Goal: Task Accomplishment & Management: Manage account settings

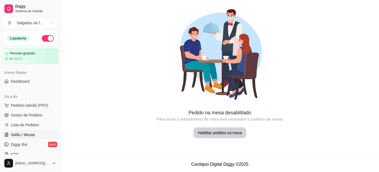
scroll to position [49, 0]
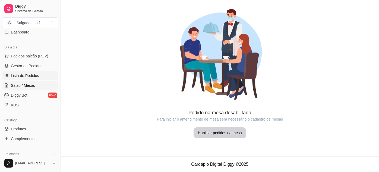
click at [31, 77] on span "Lista de Pedidos" at bounding box center [25, 75] width 28 height 5
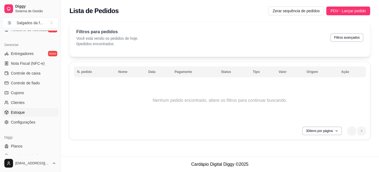
scroll to position [218, 0]
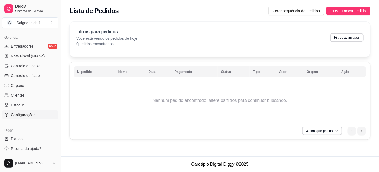
click at [36, 116] on link "Configurações" at bounding box center [30, 114] width 56 height 9
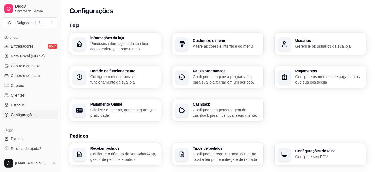
click at [133, 78] on p "Configure o cronograma de funcionamento da sua loja" at bounding box center [124, 79] width 68 height 11
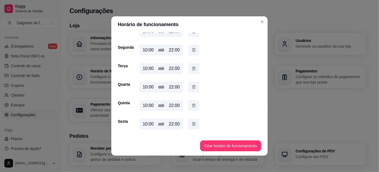
scroll to position [23, 0]
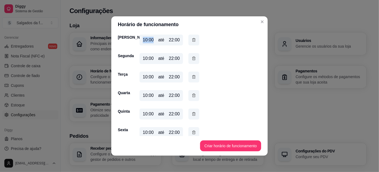
drag, startPoint x: 150, startPoint y: 40, endPoint x: 134, endPoint y: 42, distance: 16.9
click at [134, 42] on div "Domingo 10:00 até 22:00" at bounding box center [189, 40] width 143 height 13
click at [151, 40] on div "10:00 até 22:00" at bounding box center [161, 39] width 43 height 11
click at [148, 40] on div "10:00" at bounding box center [148, 40] width 11 height 7
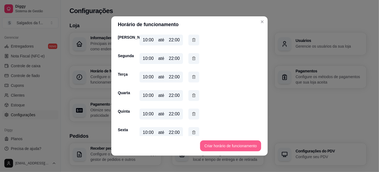
click at [226, 142] on button "Criar horário de funcionamento" at bounding box center [230, 145] width 61 height 11
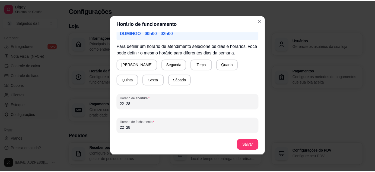
scroll to position [1, 0]
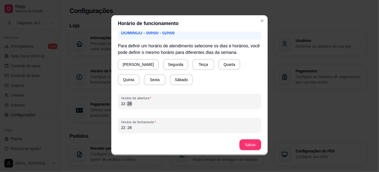
click at [104, 105] on div "Horário de funcionamento Atenção! Caso seu horário de funcionamento se estenda …" at bounding box center [189, 86] width 379 height 172
click at [125, 103] on div ":" at bounding box center [126, 103] width 2 height 5
click at [132, 128] on div "22 : 28" at bounding box center [189, 127] width 137 height 7
click at [133, 64] on button "[PERSON_NAME]" at bounding box center [138, 64] width 40 height 11
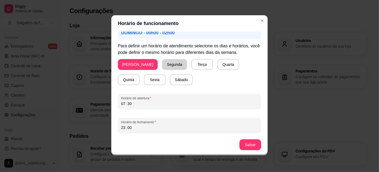
click at [162, 65] on button "Segunda" at bounding box center [174, 64] width 25 height 11
click at [190, 65] on button "Terça" at bounding box center [201, 64] width 22 height 11
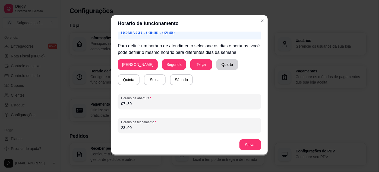
click at [216, 67] on button "Quarta" at bounding box center [227, 64] width 22 height 11
click at [140, 74] on button "Quinta" at bounding box center [129, 79] width 22 height 11
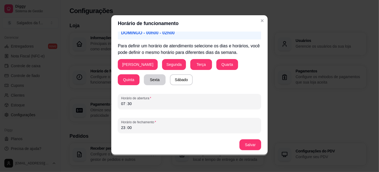
click at [144, 78] on button "Sexta" at bounding box center [155, 79] width 22 height 11
click at [166, 78] on div "Domingo Segunda Terça Quarta Quinta Sexta Sábado" at bounding box center [189, 72] width 143 height 26
click at [170, 79] on button "Sábado" at bounding box center [181, 79] width 23 height 11
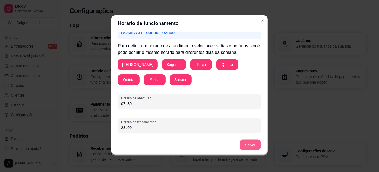
click at [248, 145] on button "Salvar" at bounding box center [250, 144] width 21 height 11
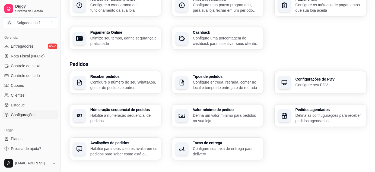
scroll to position [99, 0]
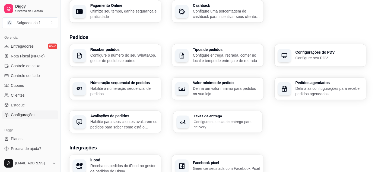
click at [227, 115] on h3 "Taxas de entrega" at bounding box center [227, 116] width 66 height 4
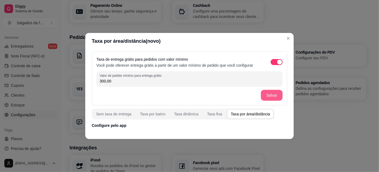
click at [265, 93] on button "Salvar" at bounding box center [272, 95] width 22 height 11
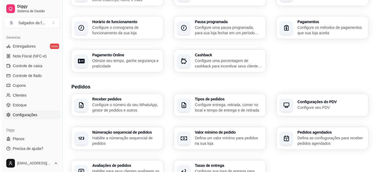
scroll to position [24, 0]
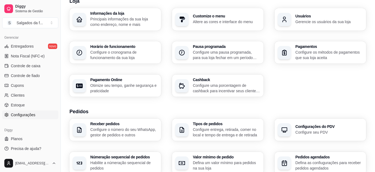
click at [130, 55] on p "Configure o cronograma de funcionamento da sua loja" at bounding box center [124, 54] width 68 height 11
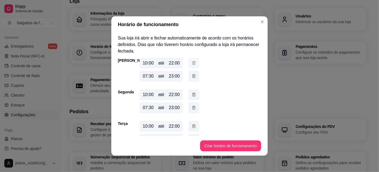
click at [193, 62] on icon "button" at bounding box center [194, 63] width 4 height 6
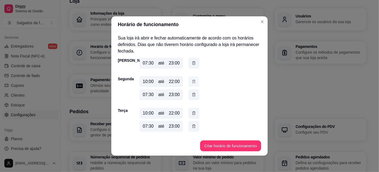
click at [192, 81] on icon "button" at bounding box center [194, 81] width 4 height 6
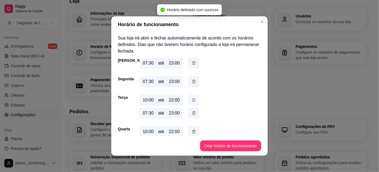
click at [194, 98] on icon "button" at bounding box center [194, 100] width 4 height 6
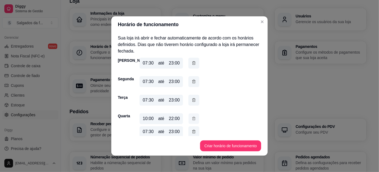
click at [193, 117] on icon "button" at bounding box center [193, 117] width 3 height 3
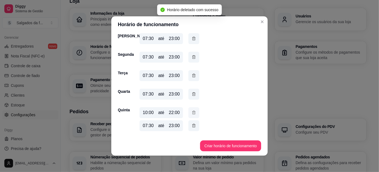
click at [194, 111] on icon "button" at bounding box center [194, 112] width 4 height 6
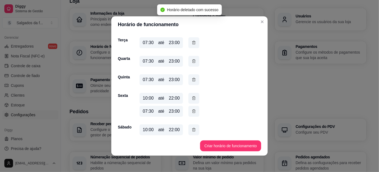
scroll to position [74, 0]
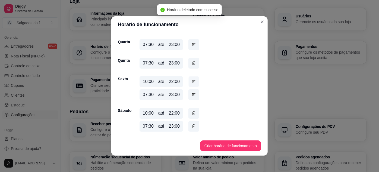
click at [193, 82] on icon "button" at bounding box center [193, 81] width 3 height 3
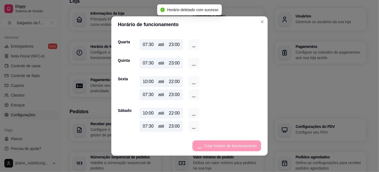
scroll to position [61, 0]
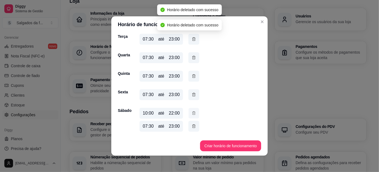
click at [192, 113] on icon "button" at bounding box center [193, 112] width 3 height 3
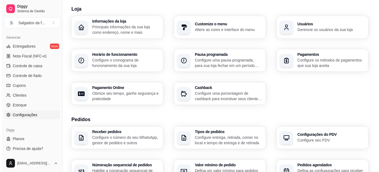
scroll to position [49, 0]
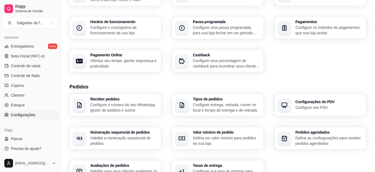
click at [131, 104] on p "Configure o número do seu WhatsApp, gestor de pedidos e outros" at bounding box center [124, 107] width 68 height 11
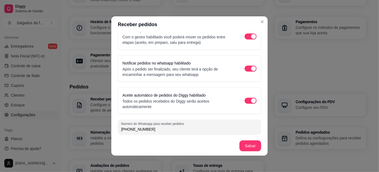
scroll to position [1, 0]
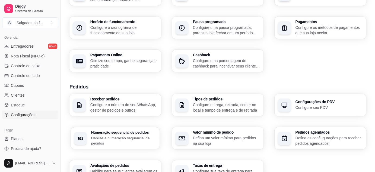
click at [137, 140] on p "Habilite a númeração sequencial de pedidos" at bounding box center [124, 140] width 66 height 11
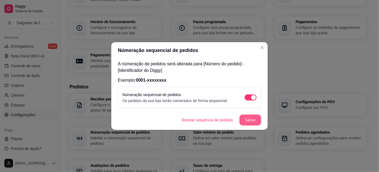
click at [246, 122] on button "Salvar" at bounding box center [250, 119] width 22 height 11
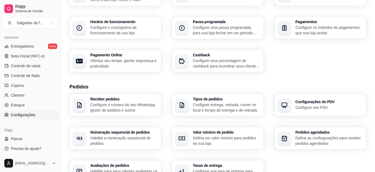
click at [313, 105] on p "Configure seu PDV" at bounding box center [330, 106] width 68 height 5
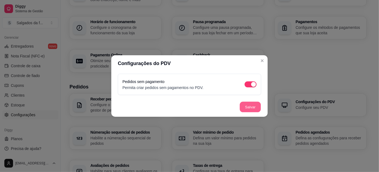
click at [253, 107] on button "Salvar" at bounding box center [250, 107] width 21 height 11
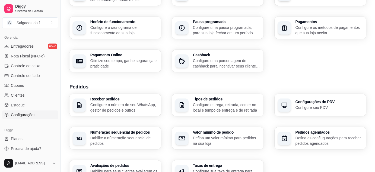
click at [240, 136] on p "Defina um valor mínimo para pedidos na sua loja" at bounding box center [227, 140] width 68 height 11
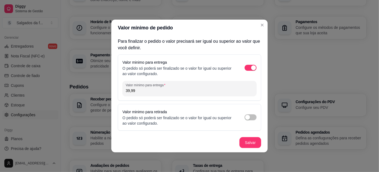
drag, startPoint x: 140, startPoint y: 90, endPoint x: 102, endPoint y: 93, distance: 37.8
click at [102, 93] on div "Valor mínimo de pedido Para finalizar o pedido o valor precisará ser igual ou s…" at bounding box center [189, 86] width 379 height 172
type input "14,99"
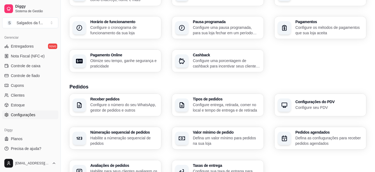
click at [325, 25] on p "Configure os métodos de pagamentos que sua loja aceita" at bounding box center [330, 30] width 68 height 11
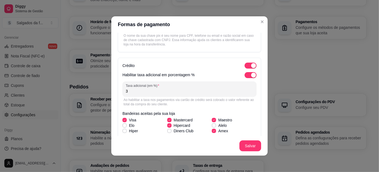
scroll to position [99, 0]
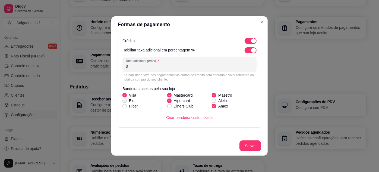
click at [122, 96] on label "Elo" at bounding box center [128, 101] width 16 height 10
click at [122, 102] on input "Elo" at bounding box center [124, 104] width 4 height 4
click at [123, 99] on icon at bounding box center [124, 100] width 3 height 2
click at [123, 102] on input "Elo" at bounding box center [124, 104] width 4 height 4
checkbox input "false"
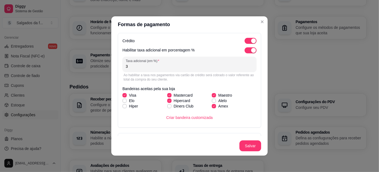
click at [122, 93] on span at bounding box center [124, 95] width 4 height 4
click at [122, 96] on input "Visa" at bounding box center [124, 98] width 4 height 4
checkbox input "false"
click at [167, 93] on span at bounding box center [169, 95] width 4 height 4
click at [167, 96] on input "Mastercard" at bounding box center [169, 98] width 4 height 4
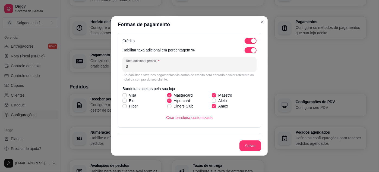
checkbox input "false"
click at [168, 99] on icon at bounding box center [169, 100] width 3 height 2
click at [167, 102] on input "Hipercard" at bounding box center [169, 104] width 4 height 4
checkbox input "false"
click at [213, 94] on icon at bounding box center [214, 95] width 3 height 2
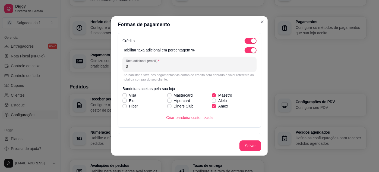
click at [211, 96] on input "Maestro" at bounding box center [213, 98] width 4 height 4
checkbox input "false"
click at [212, 107] on span at bounding box center [214, 106] width 4 height 4
click at [211, 107] on input "Amex" at bounding box center [213, 109] width 4 height 4
checkbox input "false"
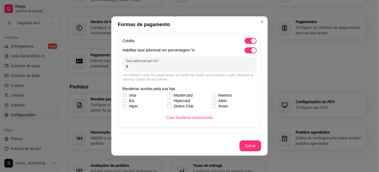
click at [123, 93] on span at bounding box center [124, 95] width 4 height 4
click at [123, 96] on input "Visa" at bounding box center [124, 98] width 4 height 4
checkbox input "true"
click at [167, 93] on span at bounding box center [169, 95] width 4 height 4
click at [167, 96] on input "Mastercard" at bounding box center [169, 98] width 4 height 4
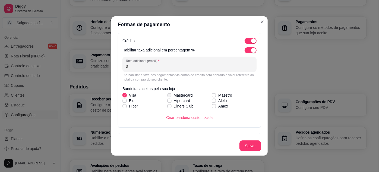
checkbox input "true"
click at [213, 105] on icon at bounding box center [214, 106] width 3 height 2
click at [211, 107] on input "Amex" at bounding box center [213, 109] width 4 height 4
checkbox input "true"
click at [123, 101] on label "Hiper" at bounding box center [130, 106] width 20 height 10
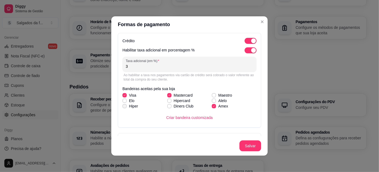
click at [123, 107] on input "Hiper" at bounding box center [124, 109] width 4 height 4
click at [123, 104] on span at bounding box center [124, 106] width 4 height 4
click at [123, 107] on input "Hiper" at bounding box center [124, 109] width 4 height 4
checkbox input "false"
click at [123, 99] on icon at bounding box center [124, 100] width 3 height 2
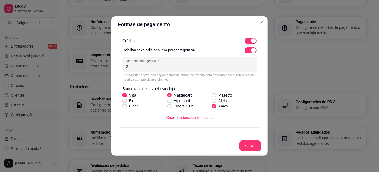
click at [123, 102] on input "Elo" at bounding box center [124, 104] width 4 height 4
checkbox input "true"
click at [204, 114] on button "Criar bandeira customizada" at bounding box center [189, 117] width 53 height 11
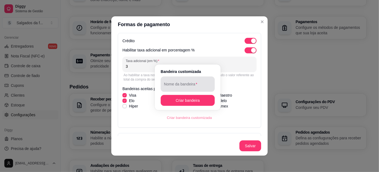
click at [190, 80] on div at bounding box center [187, 83] width 47 height 11
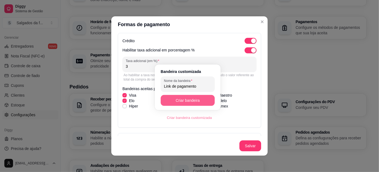
type input "Link de pagamento"
click at [182, 97] on button "Criar bandeira" at bounding box center [188, 100] width 54 height 11
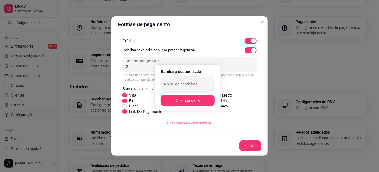
click at [210, 139] on footer "Salvar" at bounding box center [189, 146] width 156 height 20
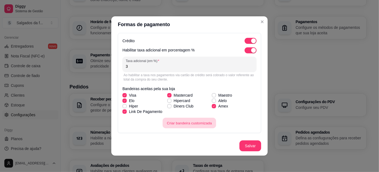
click at [201, 123] on button "Criar bandeira customizada" at bounding box center [189, 123] width 53 height 11
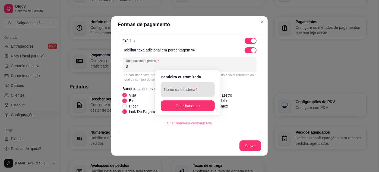
click at [189, 86] on div at bounding box center [187, 89] width 47 height 11
type input "p"
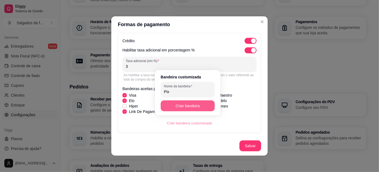
type input "Pix"
click at [186, 107] on button "Criar bandeira" at bounding box center [188, 105] width 54 height 11
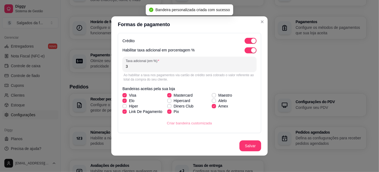
click at [203, 131] on div "Crédito Habilitar taxa adicional em porcentagem % Taxa adicional (em %) 3 Ao ha…" at bounding box center [189, 83] width 143 height 100
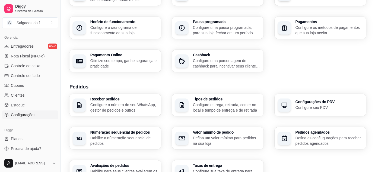
click at [303, 33] on p "Configure os métodos de pagamentos que sua loja aceita" at bounding box center [330, 30] width 68 height 11
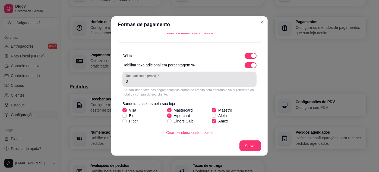
scroll to position [197, 0]
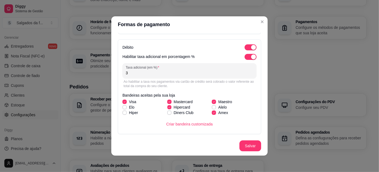
click at [168, 106] on icon at bounding box center [169, 107] width 3 height 2
click at [167, 108] on input "Hipercard" at bounding box center [169, 110] width 4 height 4
checkbox input "false"
click at [168, 101] on icon at bounding box center [169, 101] width 3 height 2
click at [167, 103] on input "Mastercard" at bounding box center [169, 105] width 4 height 4
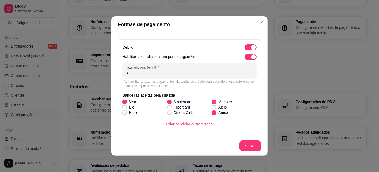
checkbox input "false"
click at [213, 100] on icon at bounding box center [214, 101] width 3 height 2
click at [211, 103] on input "Maestro" at bounding box center [213, 105] width 4 height 4
checkbox input "false"
click at [213, 112] on icon at bounding box center [214, 112] width 3 height 2
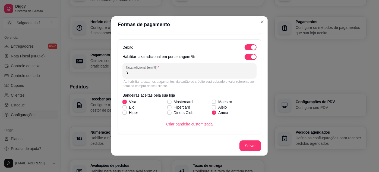
click at [211, 113] on input "Amex" at bounding box center [213, 115] width 4 height 4
checkbox input "false"
click at [124, 100] on span at bounding box center [124, 101] width 4 height 4
click at [124, 103] on input "Visa" at bounding box center [124, 105] width 4 height 4
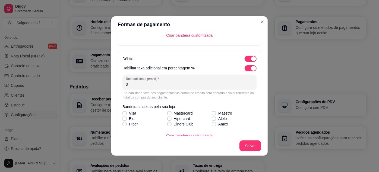
scroll to position [222, 0]
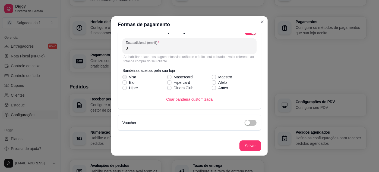
click at [124, 77] on span at bounding box center [124, 77] width 4 height 4
click at [124, 78] on input "Visa" at bounding box center [124, 80] width 4 height 4
checkbox input "true"
click at [123, 81] on icon at bounding box center [124, 82] width 3 height 2
click at [123, 83] on input "Elo" at bounding box center [124, 85] width 4 height 4
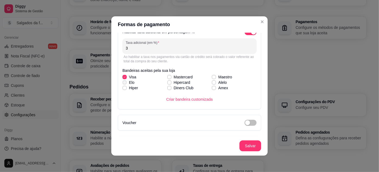
checkbox input "true"
click at [168, 76] on icon at bounding box center [169, 77] width 3 height 2
click at [167, 78] on input "Mastercard" at bounding box center [169, 80] width 4 height 4
checkbox input "true"
click at [213, 87] on label "Amex" at bounding box center [220, 88] width 21 height 10
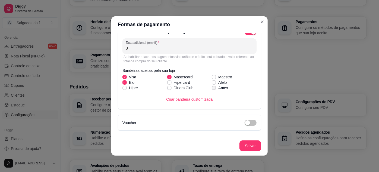
click at [213, 89] on input "Amex" at bounding box center [213, 91] width 4 height 4
checkbox input "true"
click at [182, 100] on button "Criar bandeira customizada" at bounding box center [189, 99] width 55 height 11
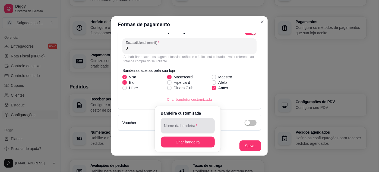
click at [181, 125] on div "Nome da bandeira" at bounding box center [188, 125] width 54 height 15
type input "l"
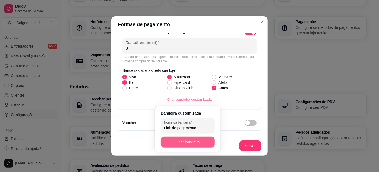
type input "Link de pagamento"
click at [186, 145] on button "Criar bandeira" at bounding box center [188, 141] width 54 height 11
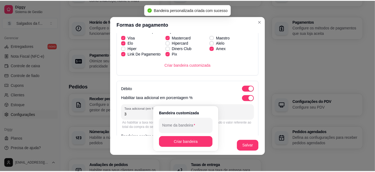
scroll to position [197, 0]
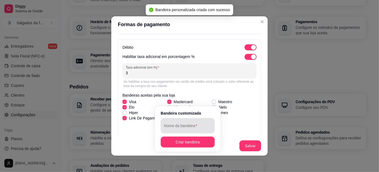
click at [189, 129] on input "Nome da bandeira" at bounding box center [187, 127] width 47 height 5
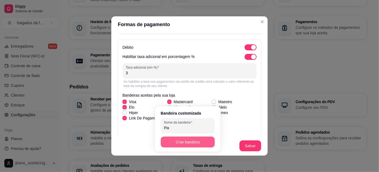
type input "Pix"
click at [184, 143] on button "Criar bandeira" at bounding box center [187, 142] width 52 height 11
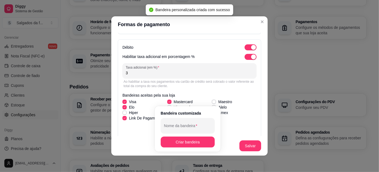
click at [232, 124] on div "Criar bandeira customizada" at bounding box center [189, 129] width 134 height 11
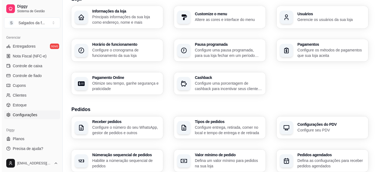
scroll to position [24, 0]
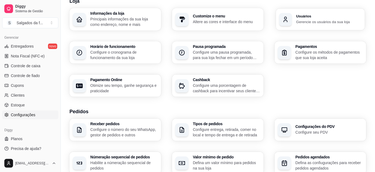
click at [305, 21] on p "Gerencie os usuários da sua loja" at bounding box center [329, 21] width 66 height 5
click at [311, 51] on p "Configure os métodos de pagamentos que sua loja aceita" at bounding box center [329, 54] width 66 height 11
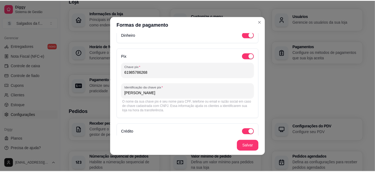
scroll to position [0, 0]
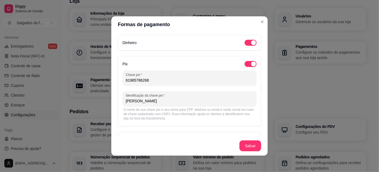
click at [138, 103] on input "[PERSON_NAME]" at bounding box center [190, 100] width 128 height 5
type input "[PERSON_NAME]"
